Goal: Find specific page/section: Find specific page/section

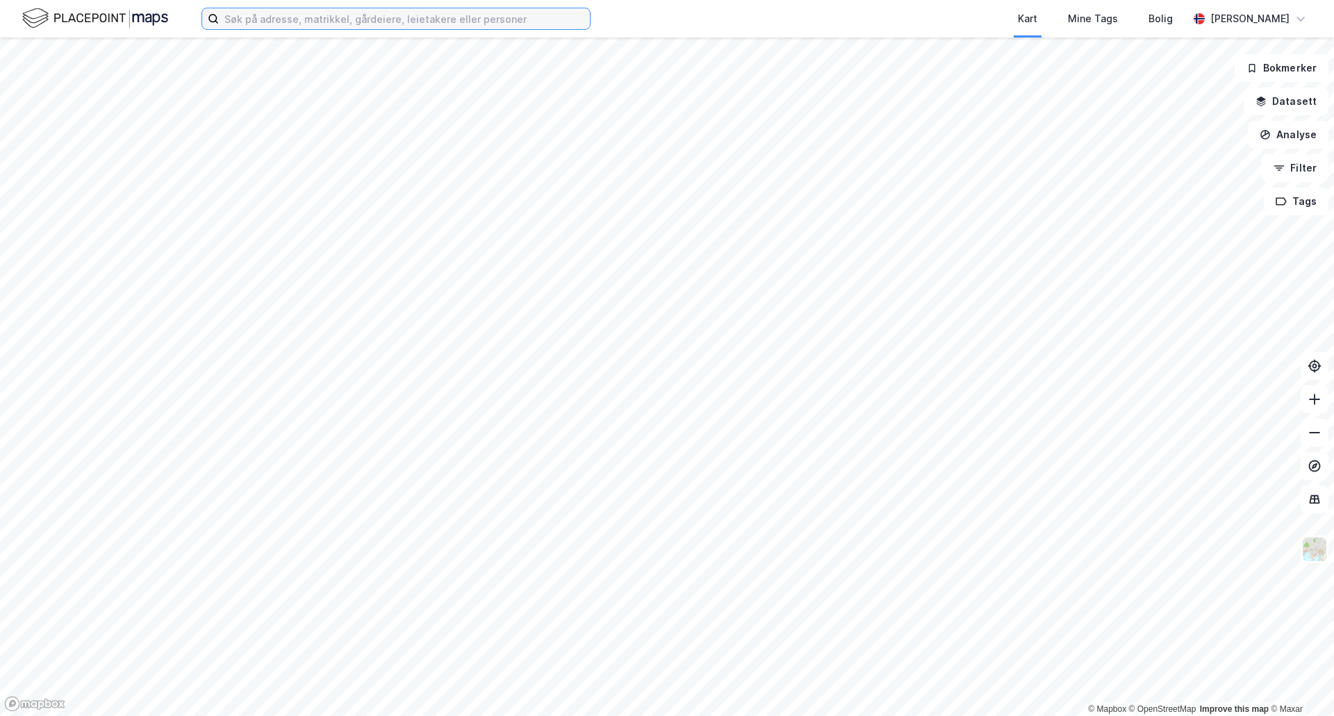
click at [361, 15] on input at bounding box center [404, 18] width 371 height 21
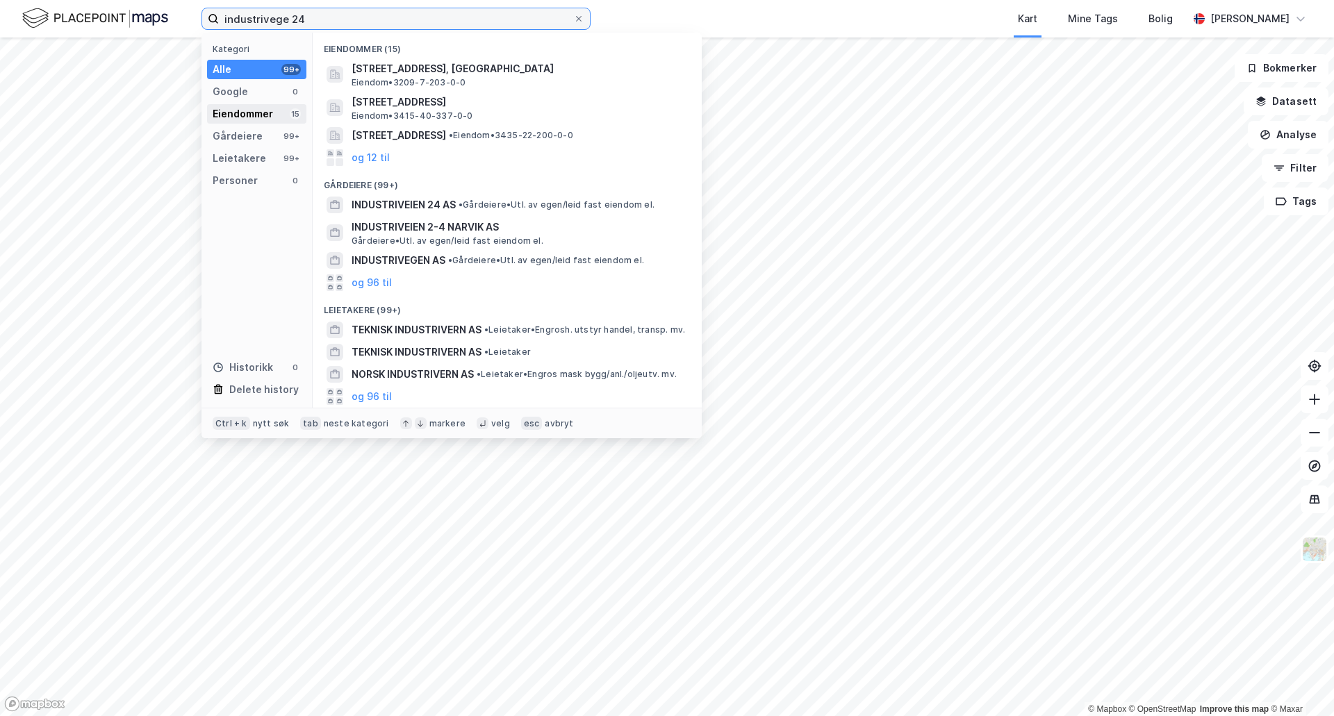
type input "industrivege 24"
click at [245, 107] on div "Eiendommer" at bounding box center [243, 114] width 60 height 17
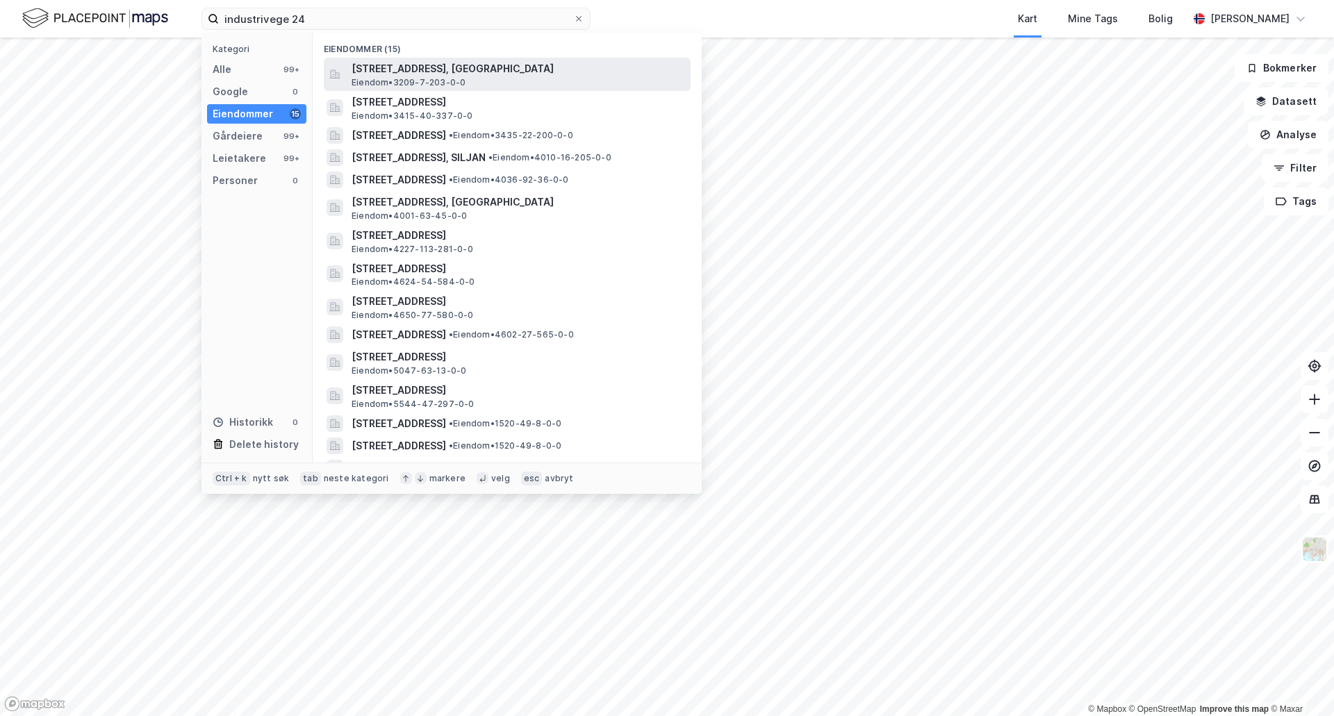
click at [429, 74] on span "[STREET_ADDRESS], [GEOGRAPHIC_DATA]" at bounding box center [519, 68] width 334 height 17
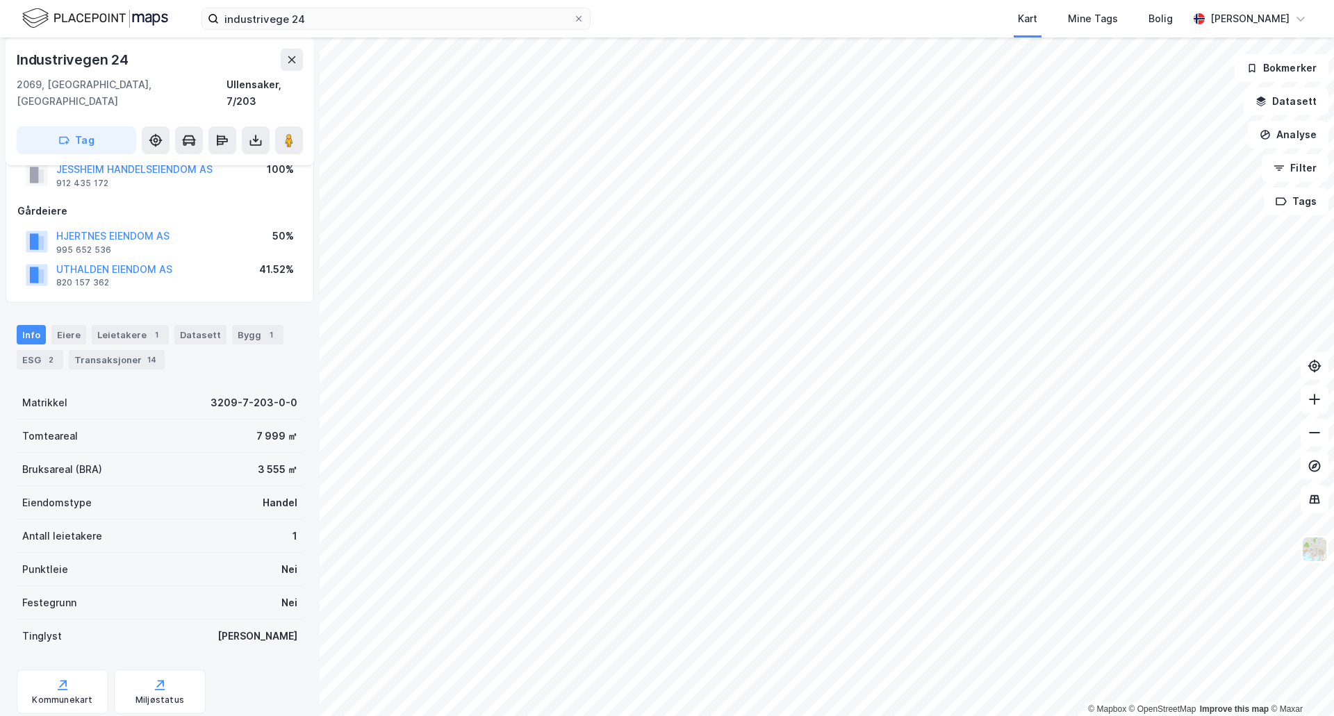
scroll to position [73, 0]
